Goal: Information Seeking & Learning: Learn about a topic

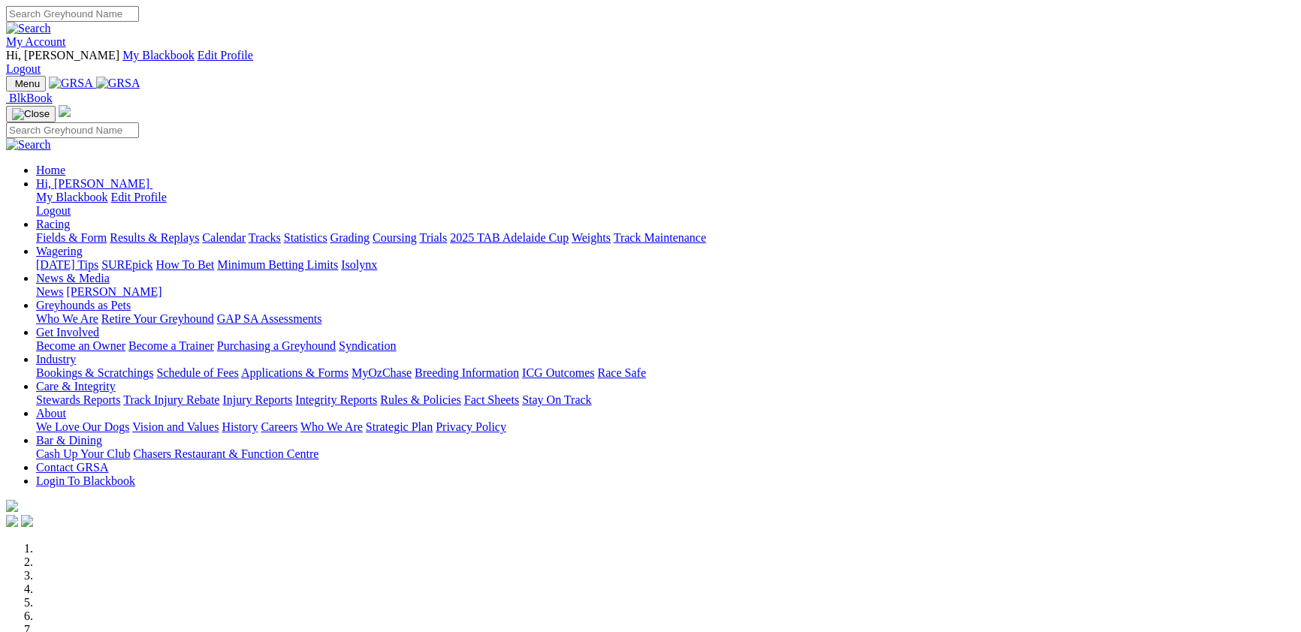
click at [70, 218] on link "Racing" at bounding box center [53, 224] width 34 height 13
click at [107, 231] on link "Fields & Form" at bounding box center [71, 237] width 71 height 13
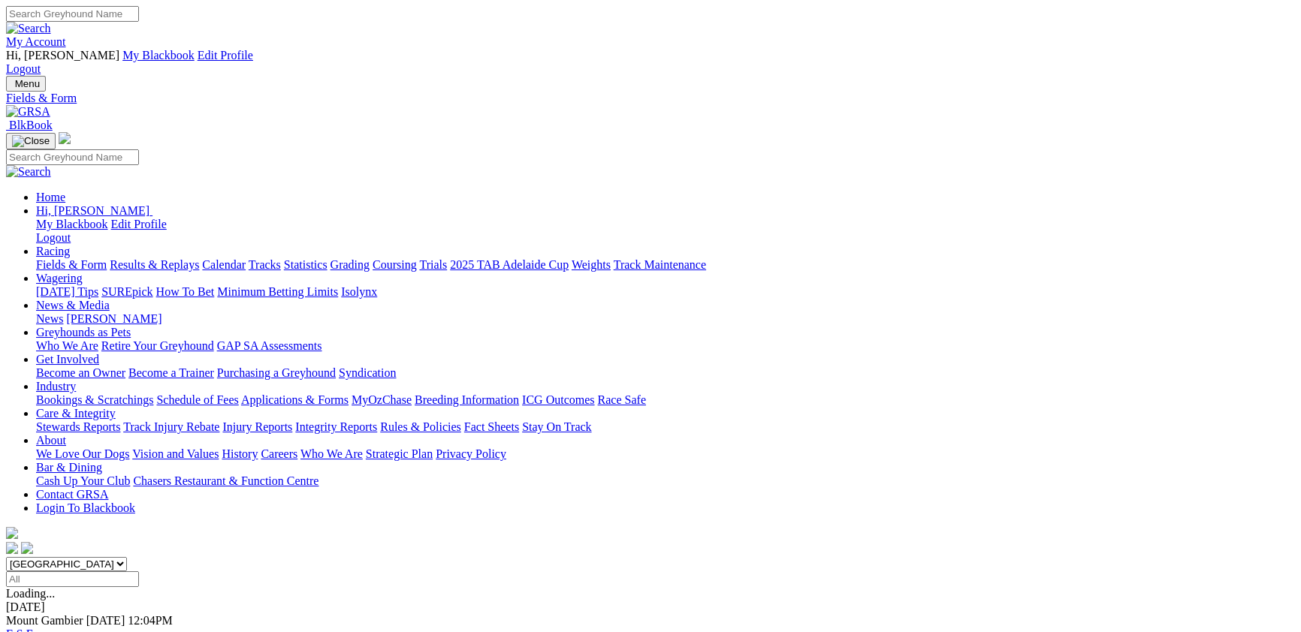
click at [107, 258] on link "Fields & Form" at bounding box center [71, 264] width 71 height 13
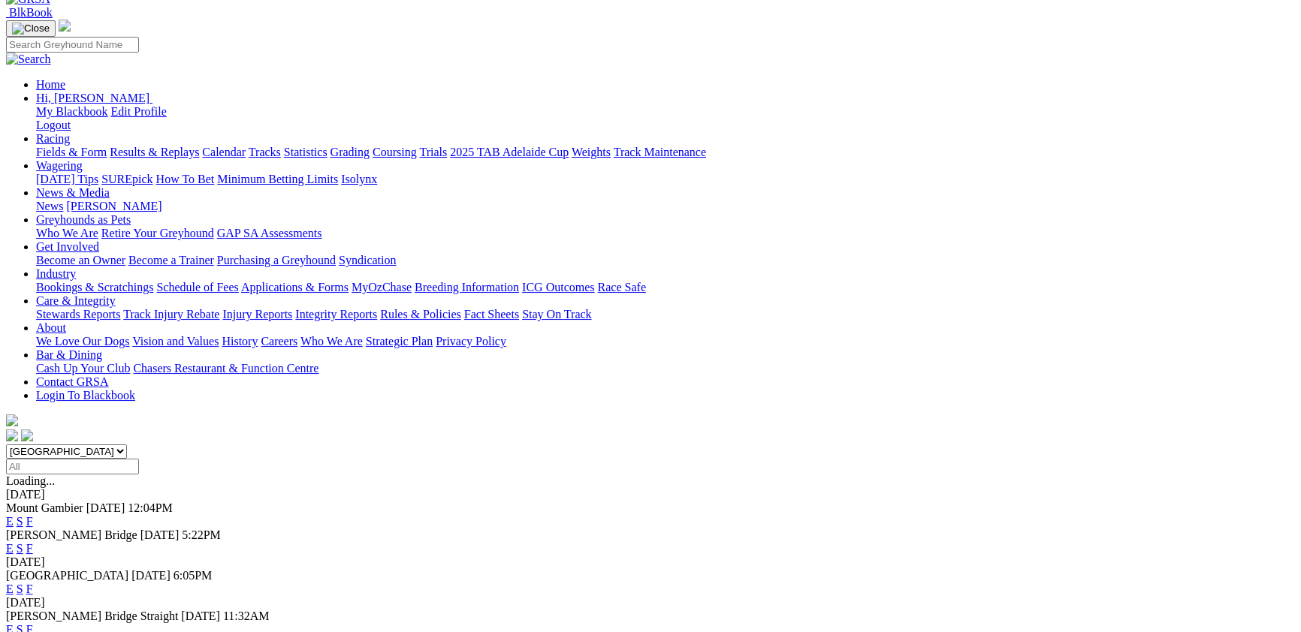
scroll to position [164, 0]
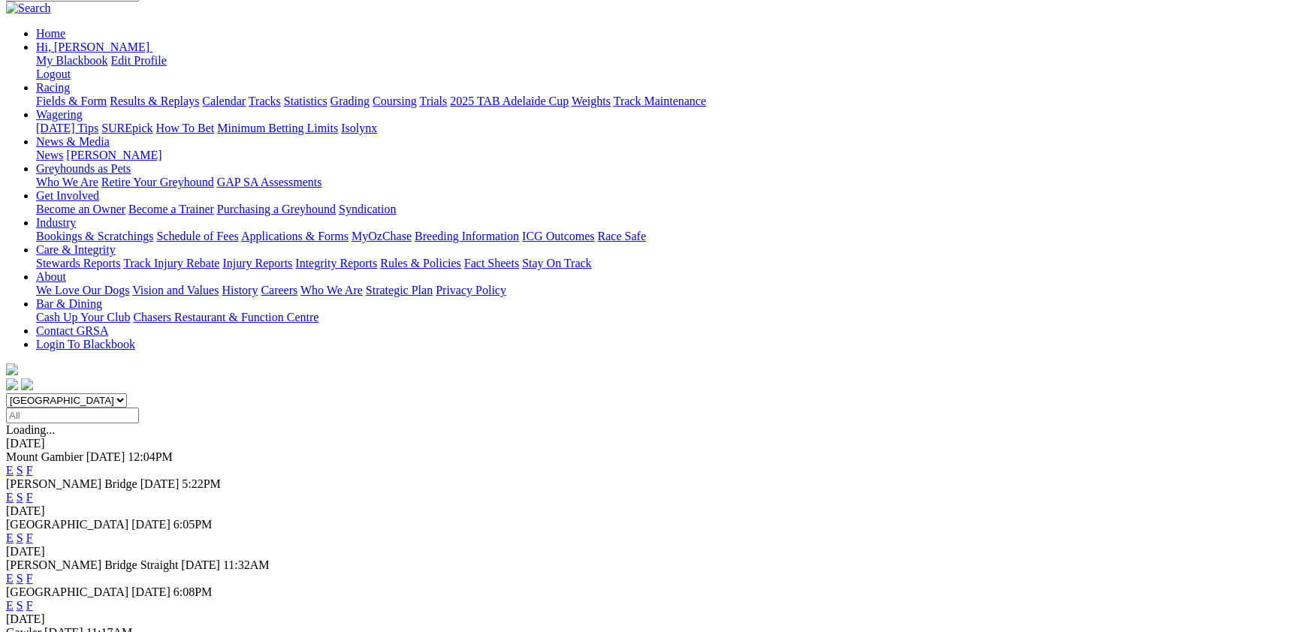
select select "[GEOGRAPHIC_DATA]"
click at [127, 394] on select "South Australia New South Wales Northern Territory Queensland Tasmania Victoria…" at bounding box center [66, 401] width 121 height 14
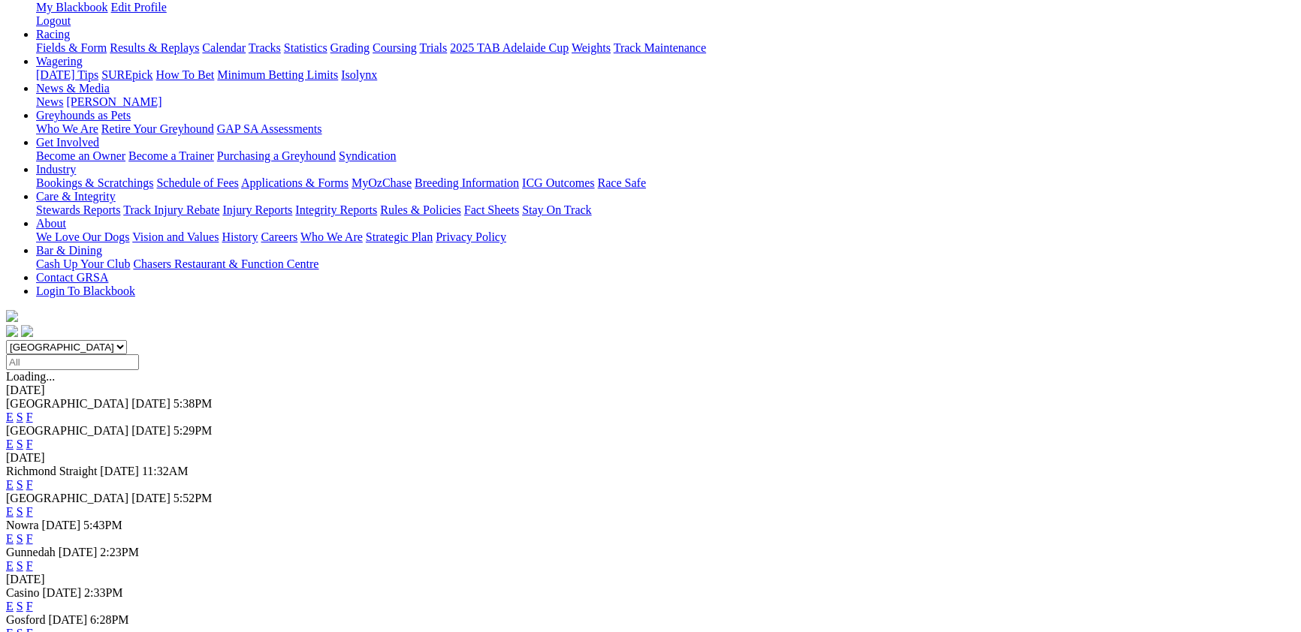
scroll to position [246, 0]
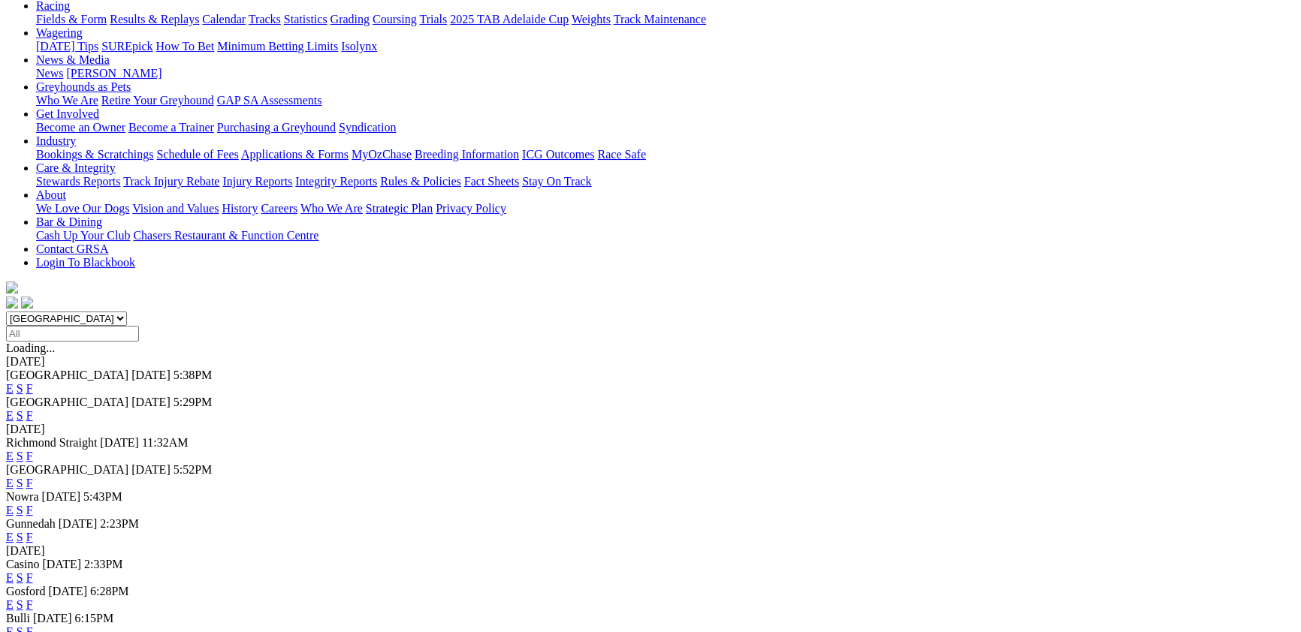
click at [33, 572] on link "F" at bounding box center [29, 578] width 7 height 13
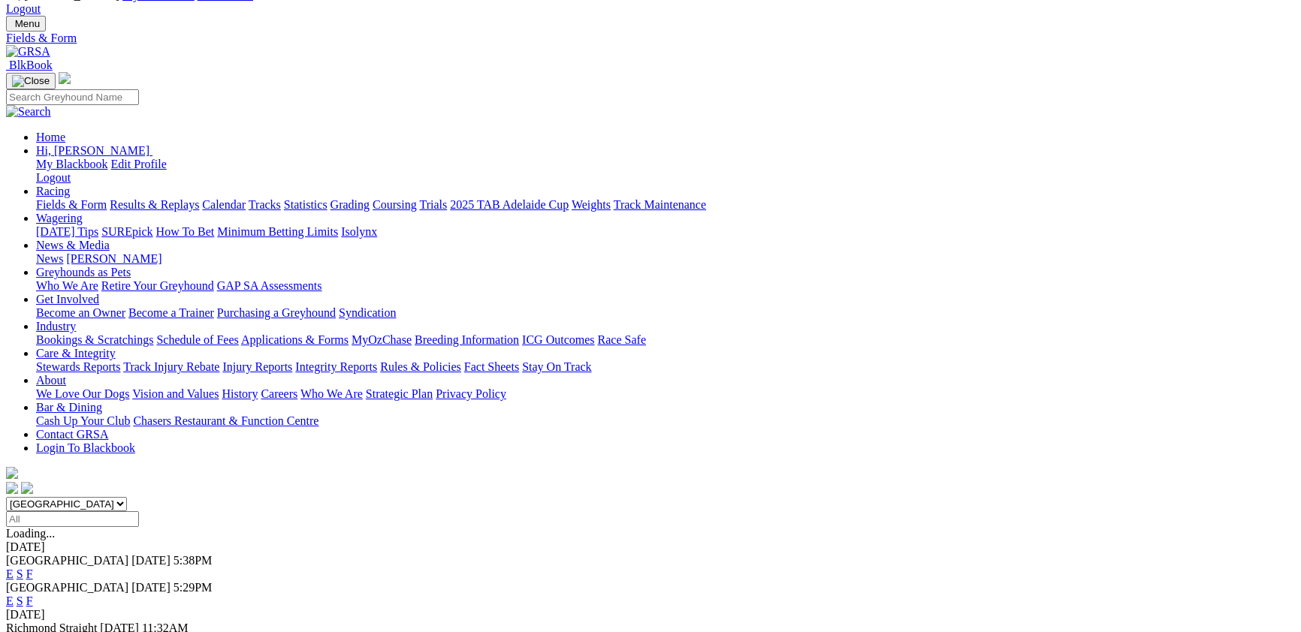
scroll to position [246, 0]
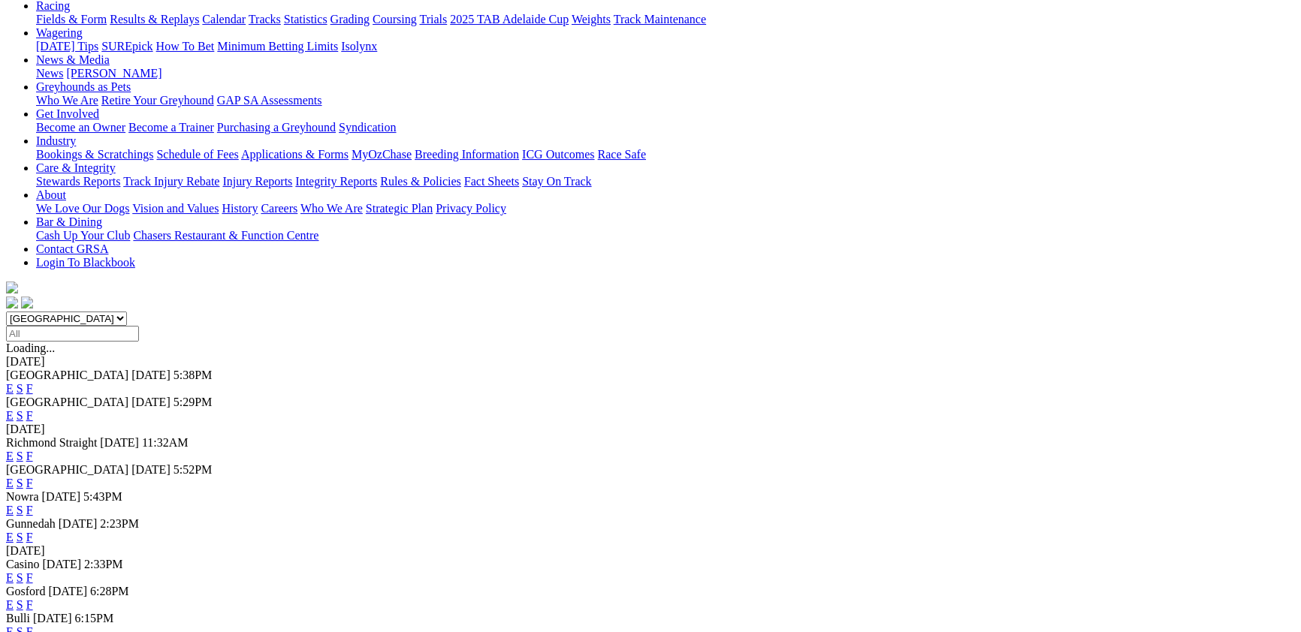
click at [14, 572] on link "E" at bounding box center [10, 578] width 8 height 13
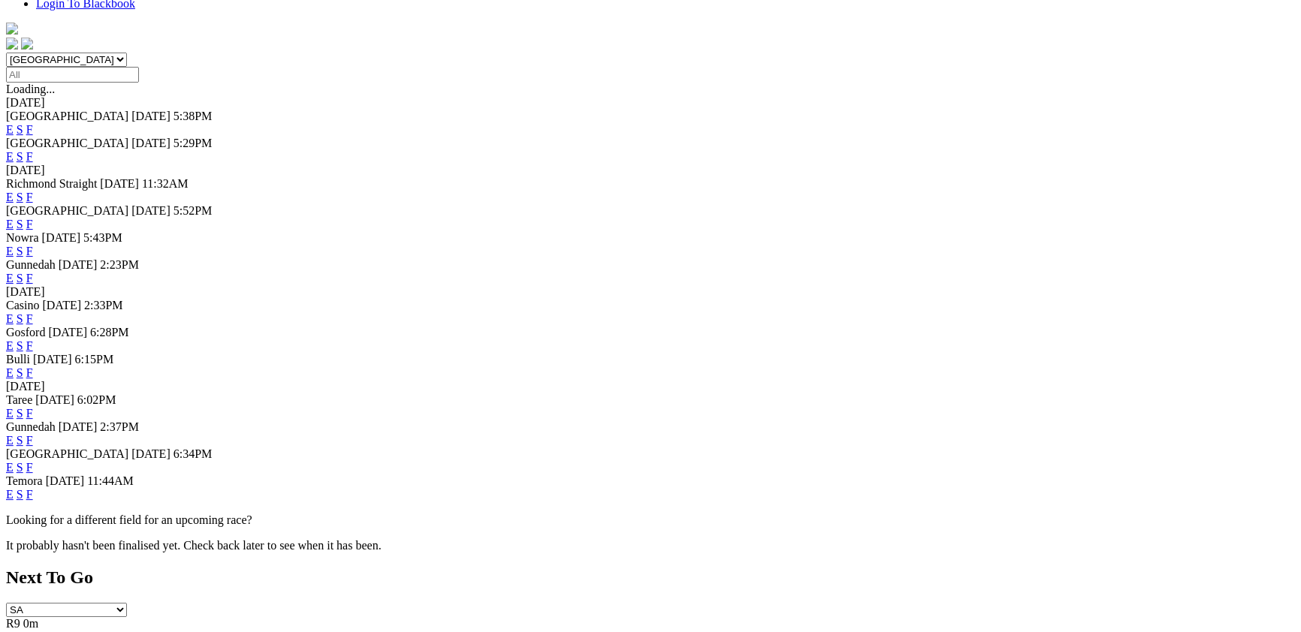
scroll to position [655, 0]
